Goal: Information Seeking & Learning: Learn about a topic

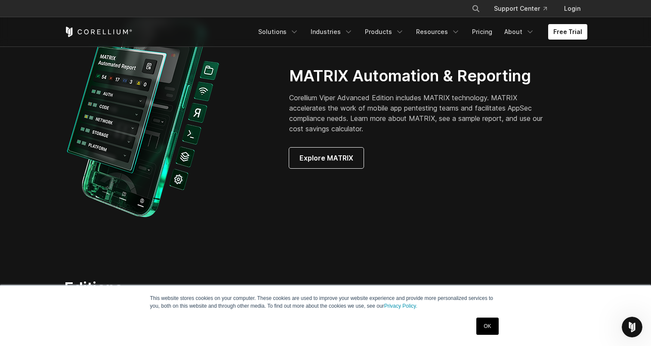
scroll to position [842, 0]
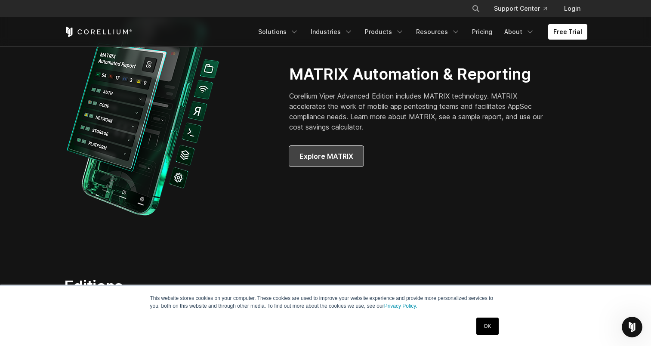
click at [342, 154] on span "Explore MATRIX" at bounding box center [327, 156] width 54 height 10
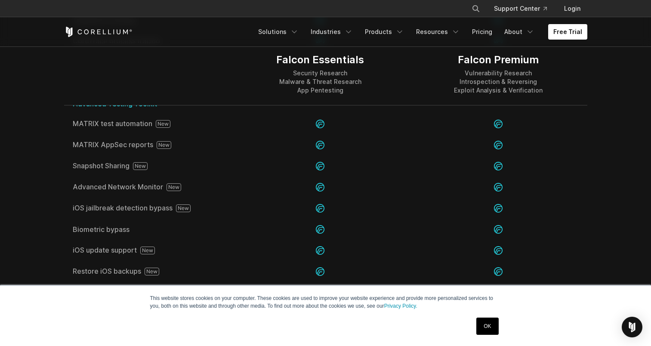
scroll to position [1246, 0]
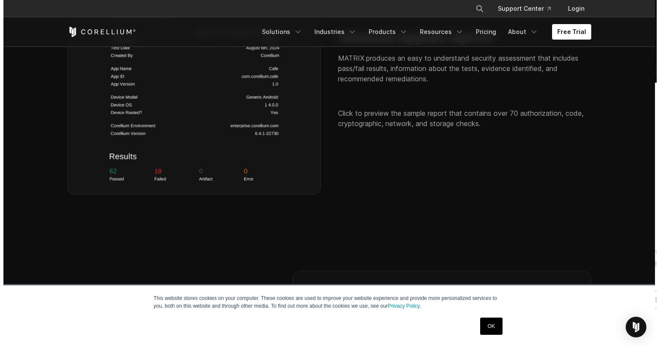
scroll to position [1351, 0]
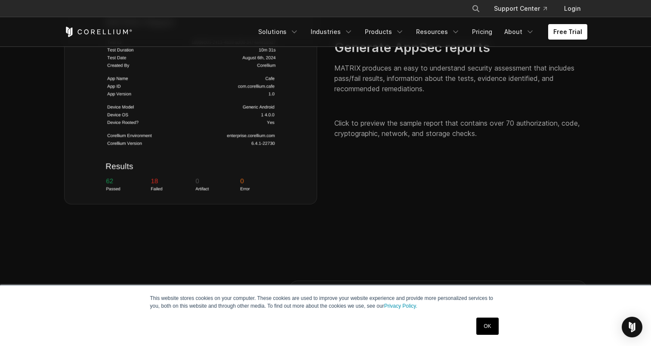
click at [428, 108] on div "Generate AppSec reports MATRIX produces an easy to understand security assessme…" at bounding box center [460, 89] width 253 height 99
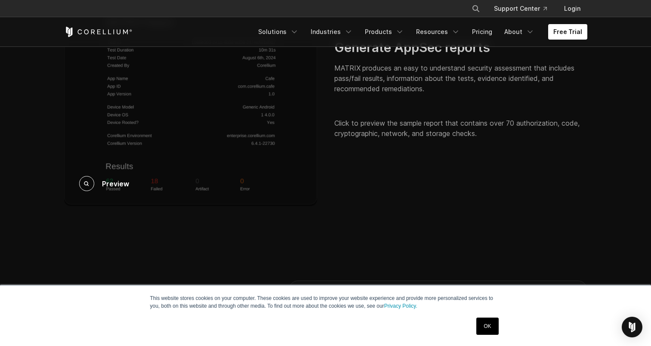
click at [224, 129] on div "Preview" at bounding box center [190, 89] width 253 height 234
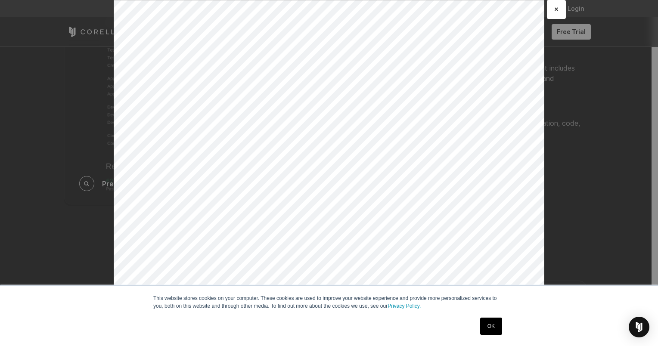
scroll to position [0, 0]
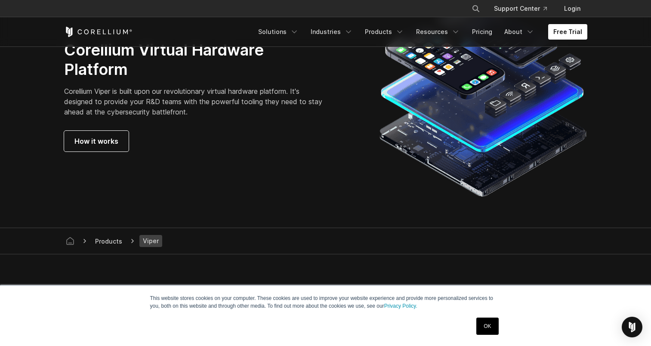
scroll to position [2337, 0]
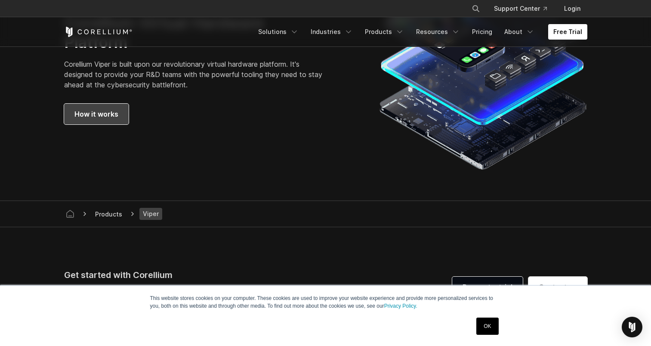
click at [98, 113] on span "How it works" at bounding box center [96, 114] width 44 height 10
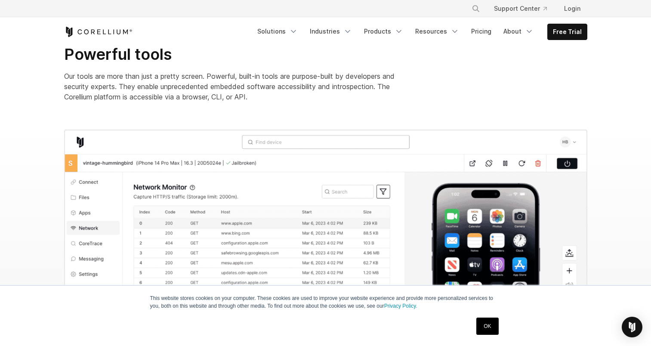
scroll to position [828, 0]
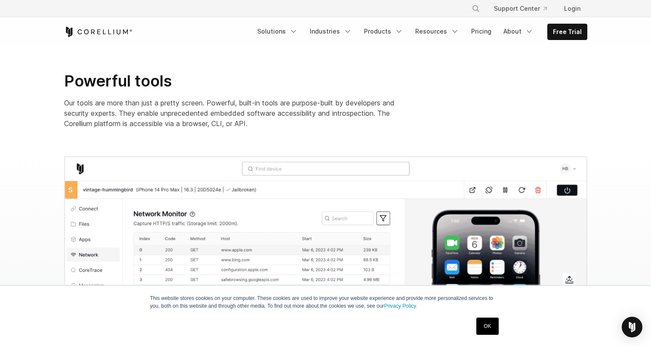
click at [278, 204] on img at bounding box center [325, 270] width 523 height 229
click at [647, 104] on section "Powerful tools Our tools are more than just a pretty screen. Powerful, built-in…" at bounding box center [325, 100] width 651 height 112
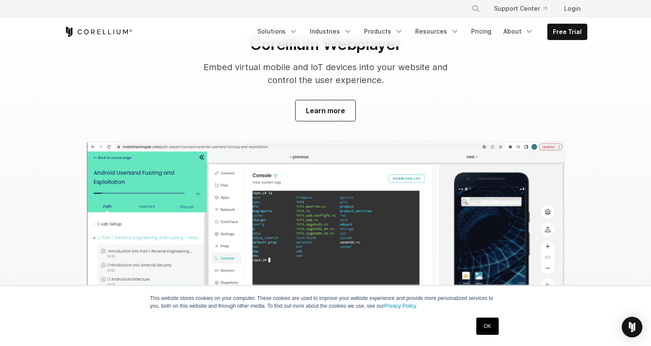
scroll to position [2696, 0]
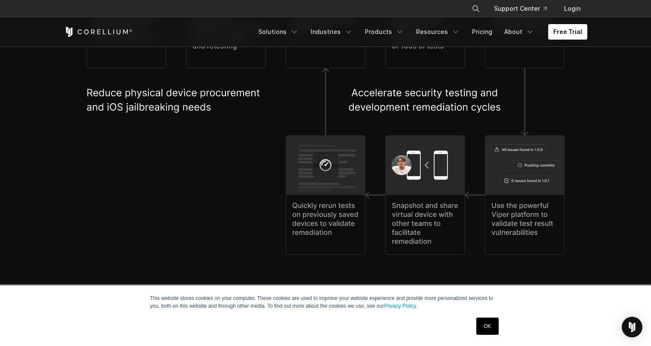
scroll to position [1934, 0]
